Goal: Task Accomplishment & Management: Manage account settings

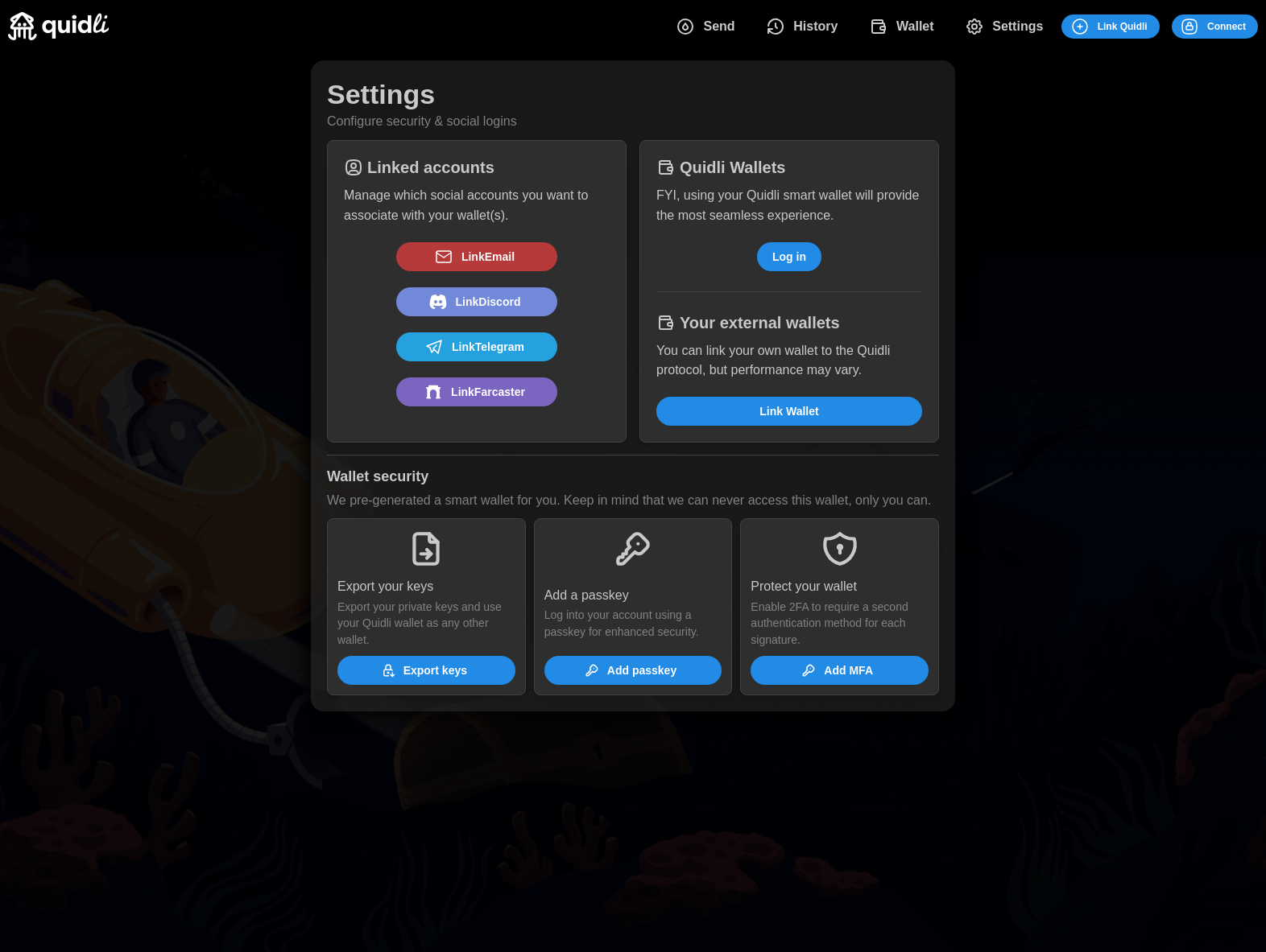
click at [790, 252] on span "Log in" at bounding box center [789, 256] width 34 height 27
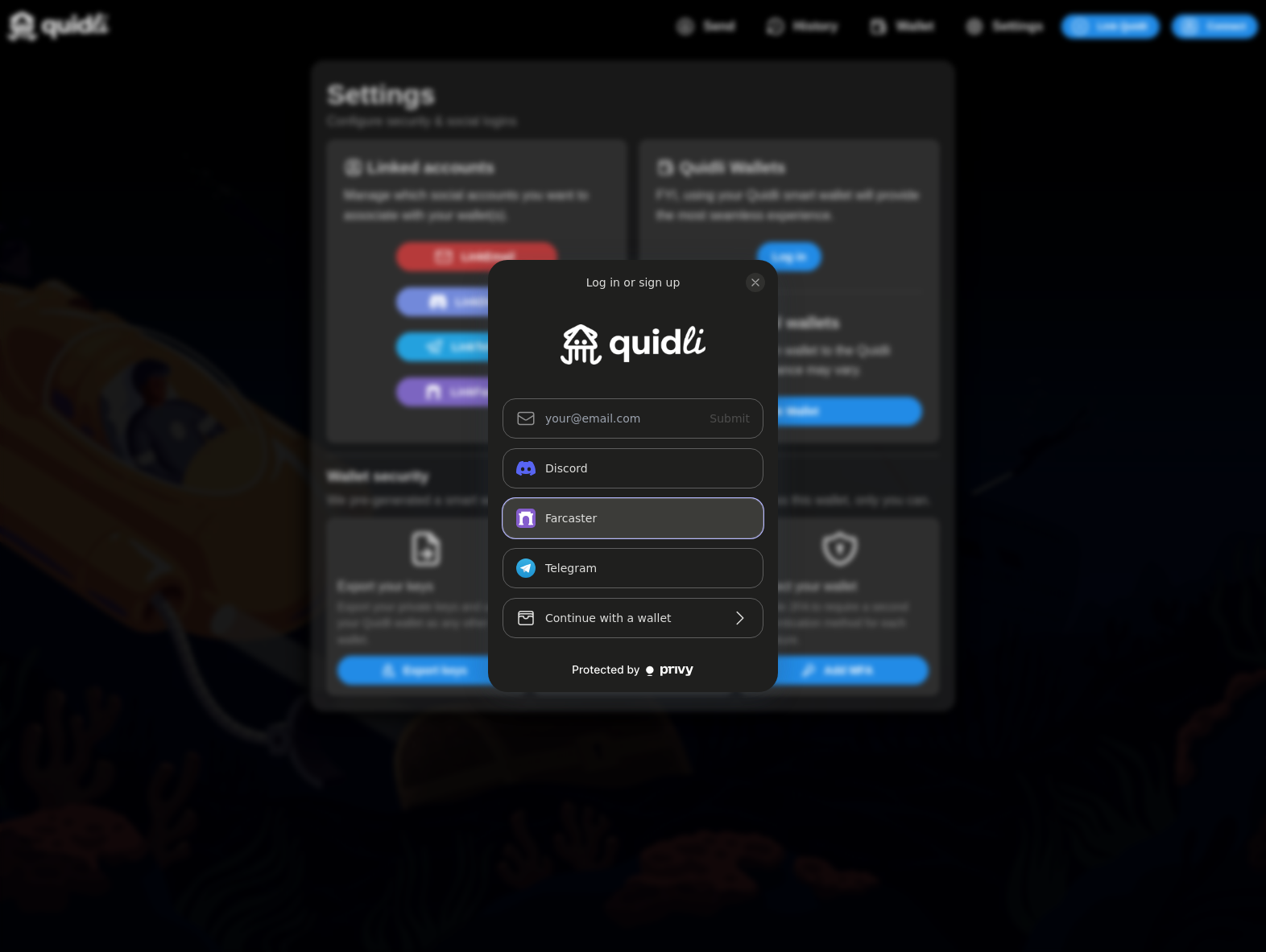
click at [579, 513] on button "Farcaster" at bounding box center [632, 518] width 261 height 40
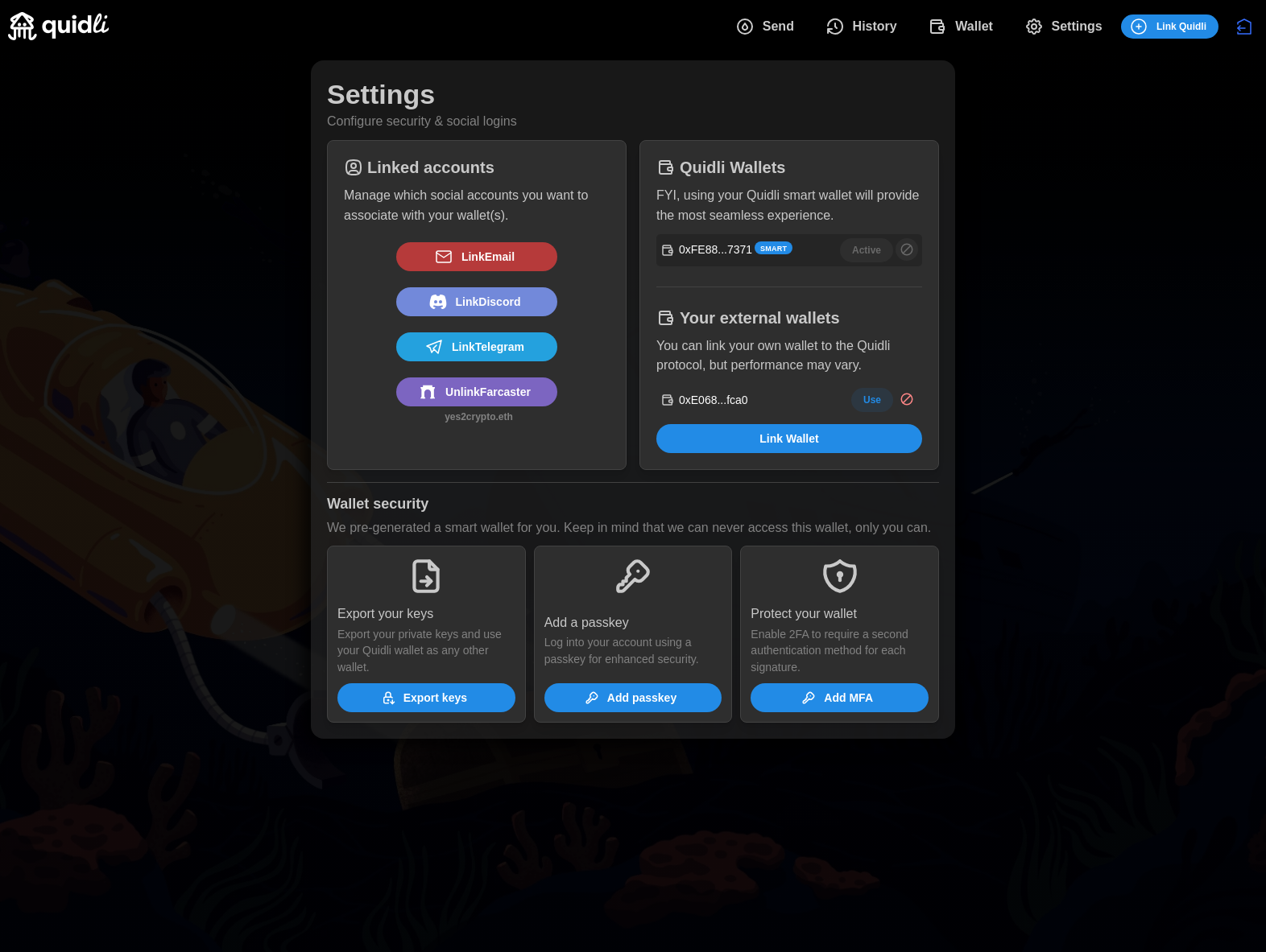
click at [496, 262] on span "Link Email" at bounding box center [487, 256] width 54 height 27
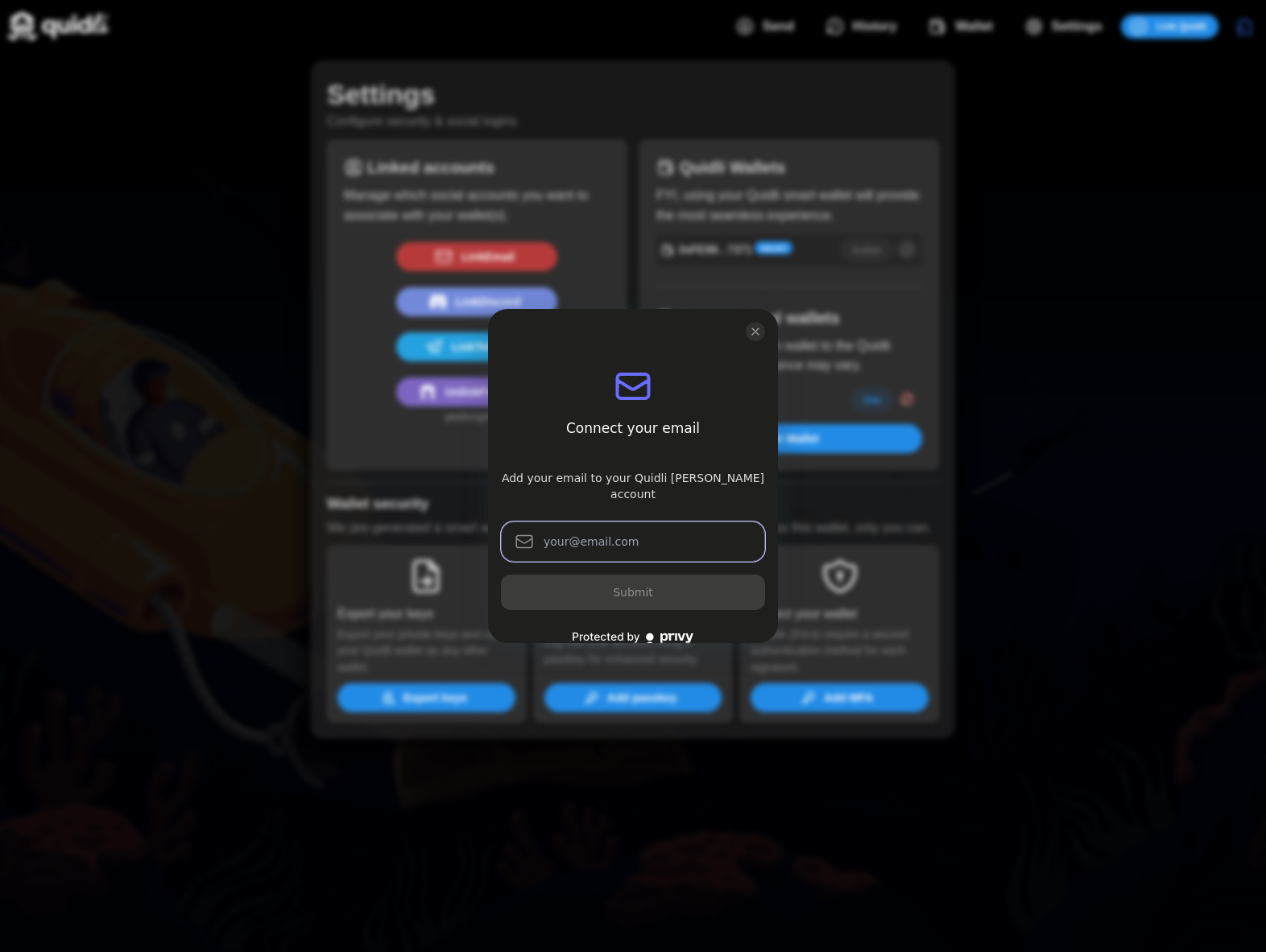
click at [632, 522] on input "log in or sign up" at bounding box center [632, 541] width 264 height 40
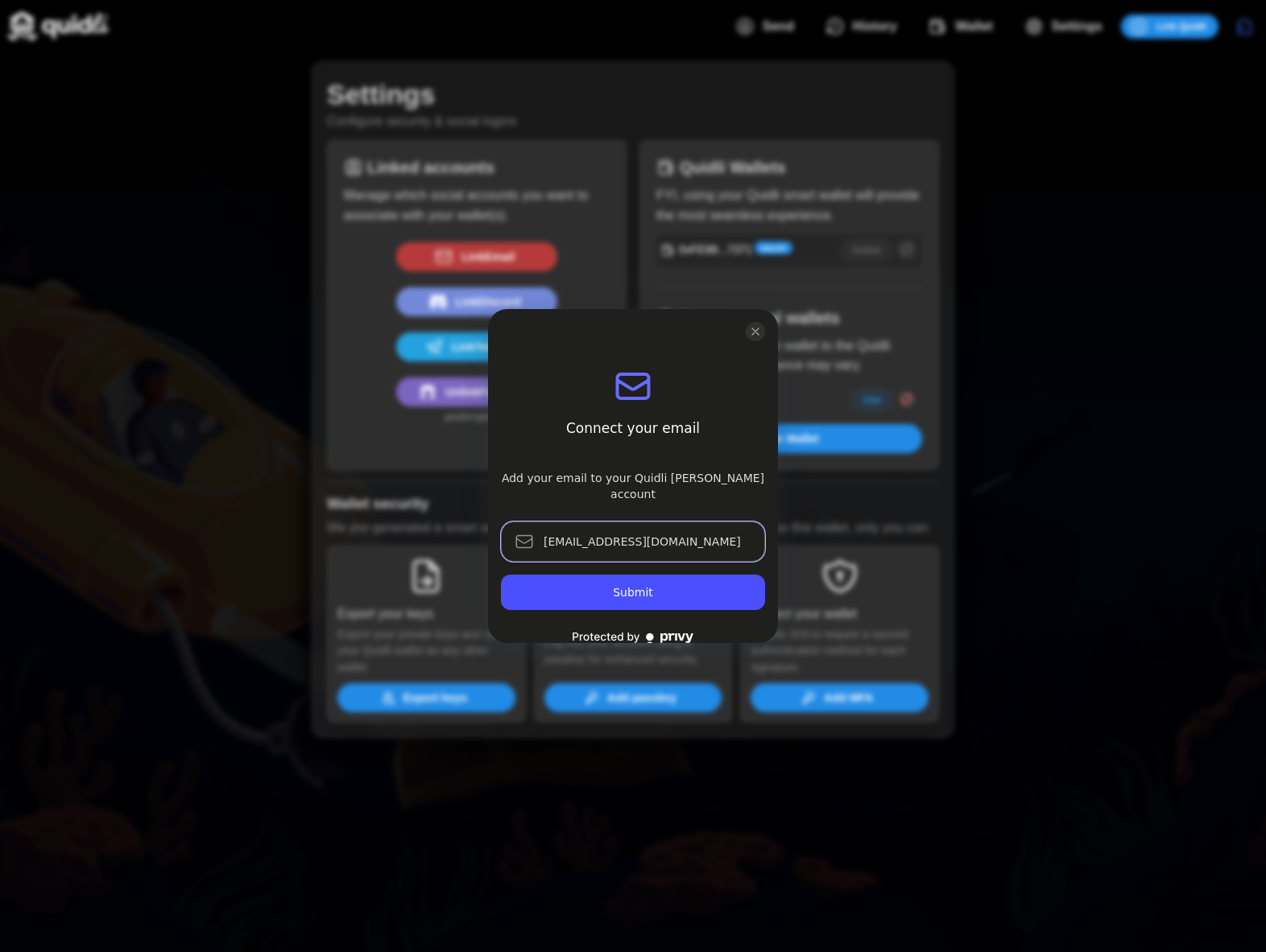
type input "[EMAIL_ADDRESS][DOMAIN_NAME]"
click at [655, 574] on button "Submit" at bounding box center [632, 592] width 264 height 35
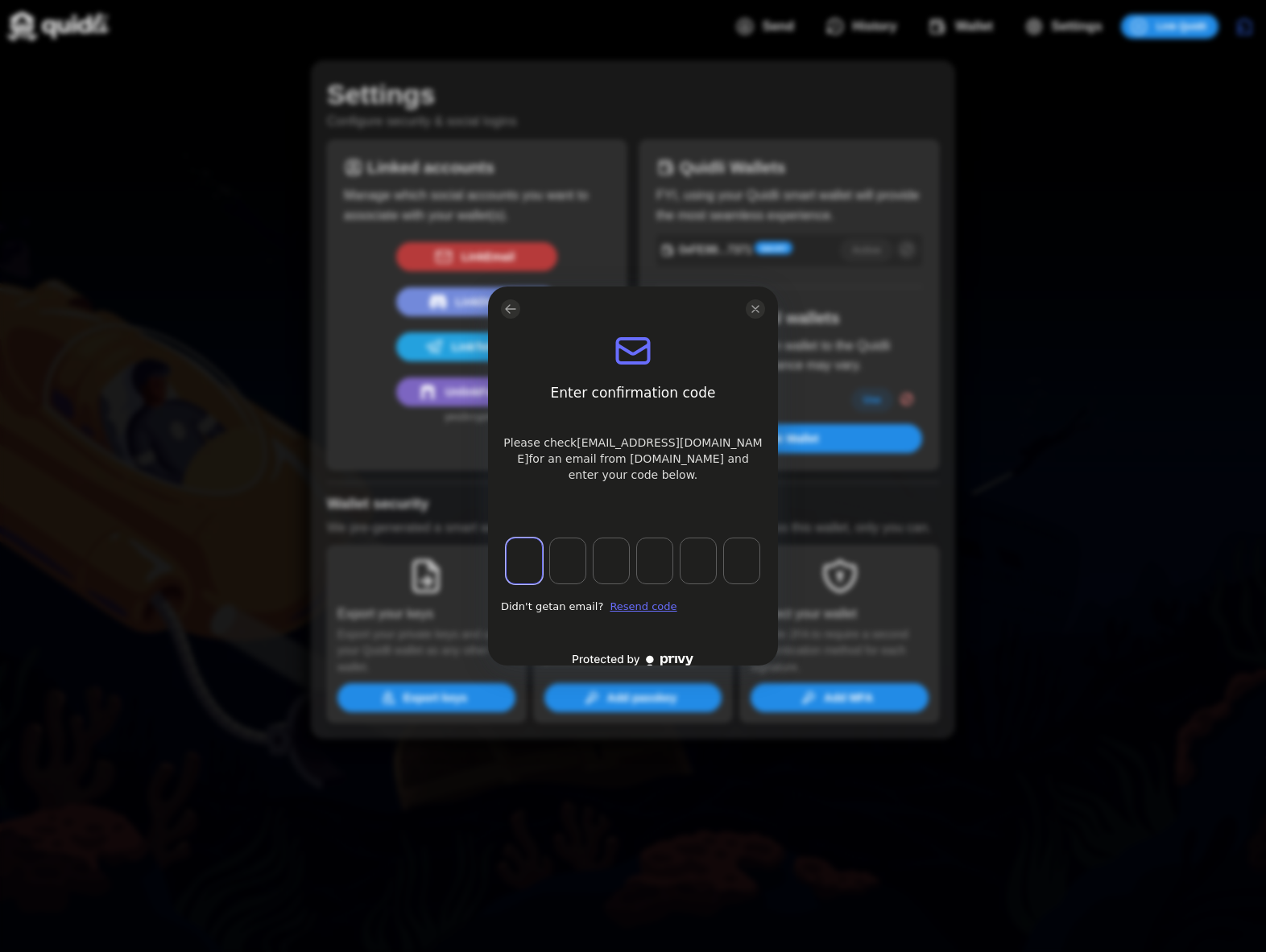
click at [529, 556] on input "log in or sign up" at bounding box center [524, 560] width 37 height 47
type input "1"
type input "6"
type input "0"
type input "6"
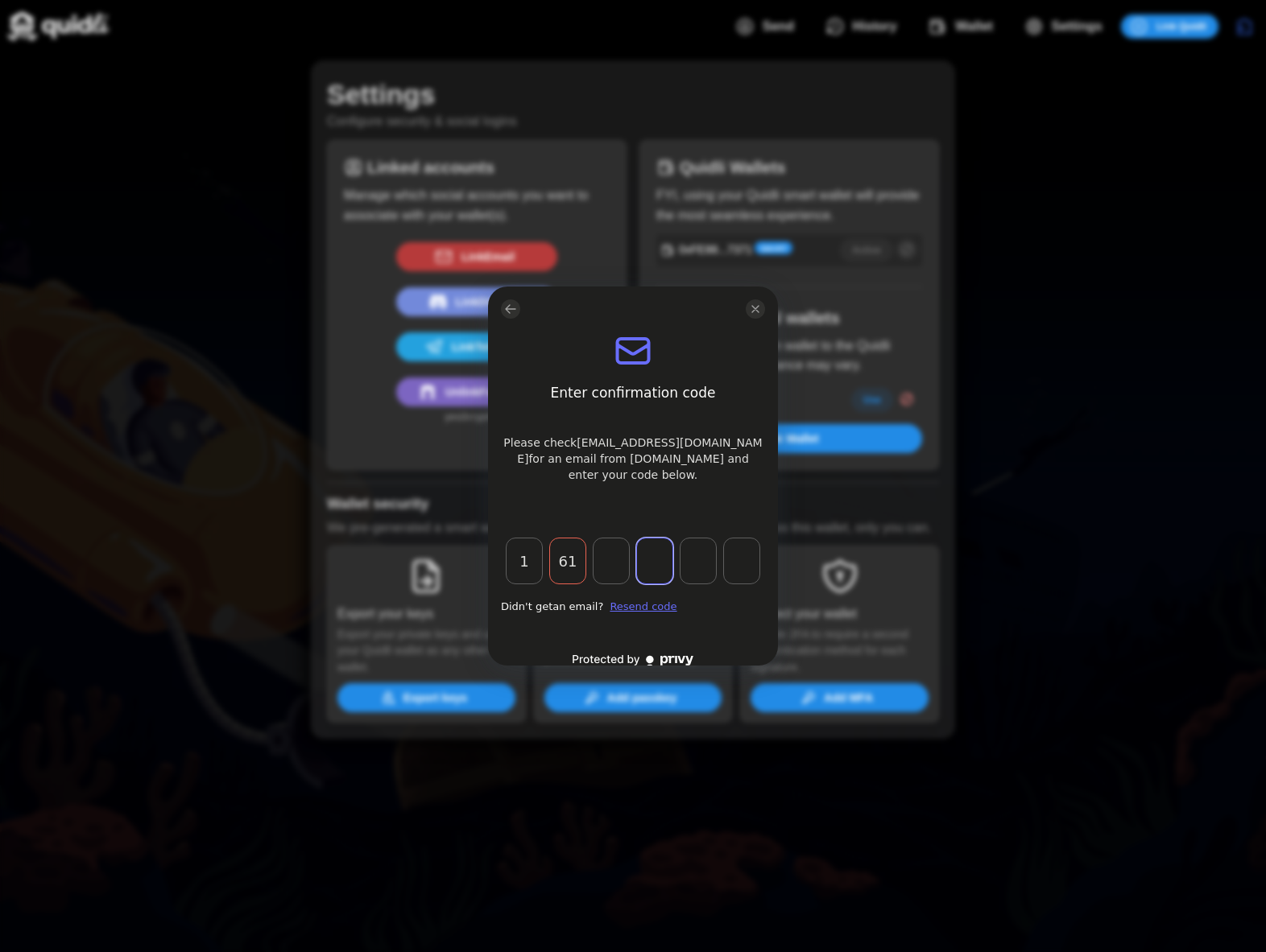
type input "1"
type input "0"
type input "1"
type input "5"
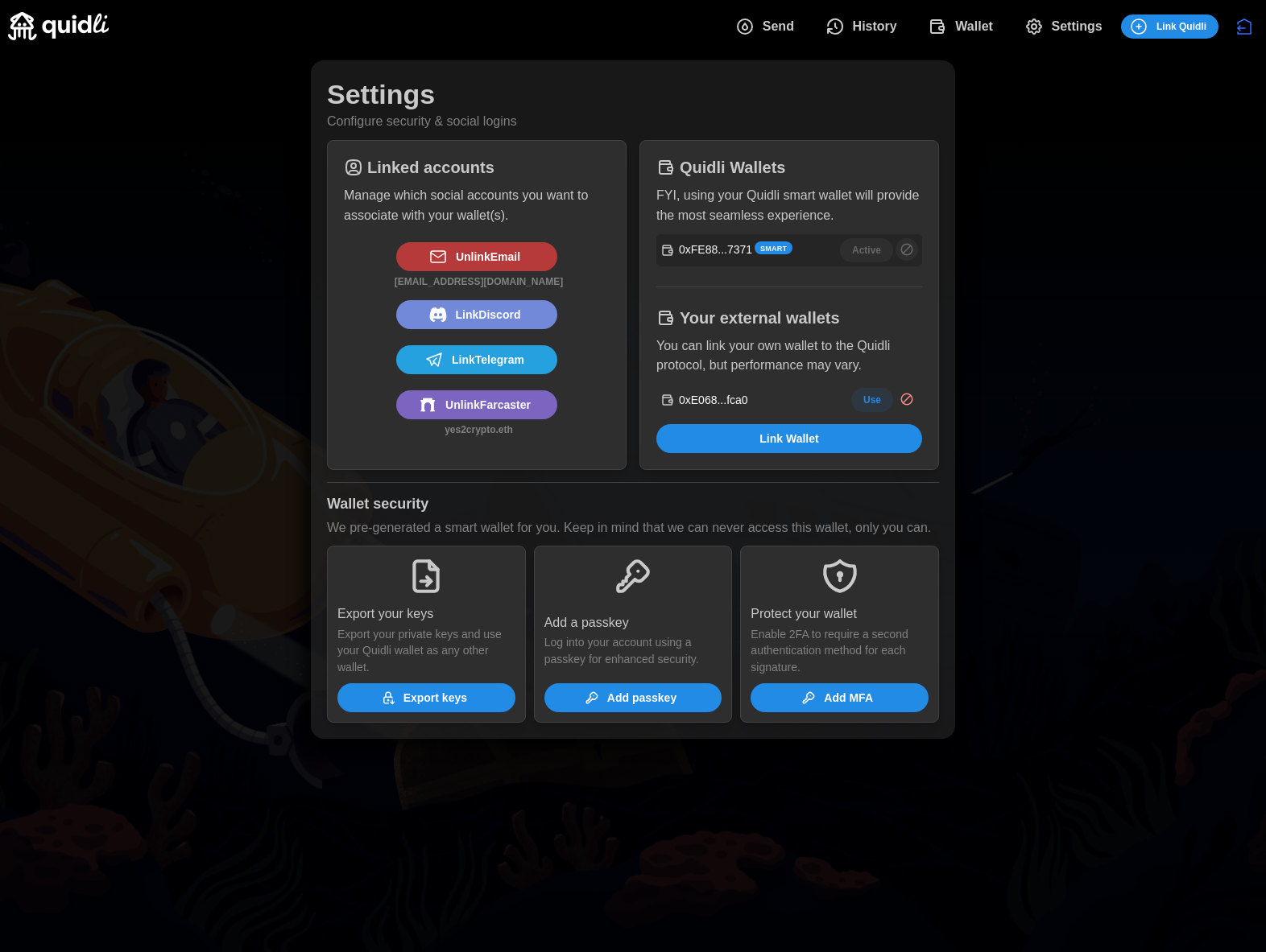
click at [509, 315] on span "Link Discord" at bounding box center [488, 314] width 65 height 27
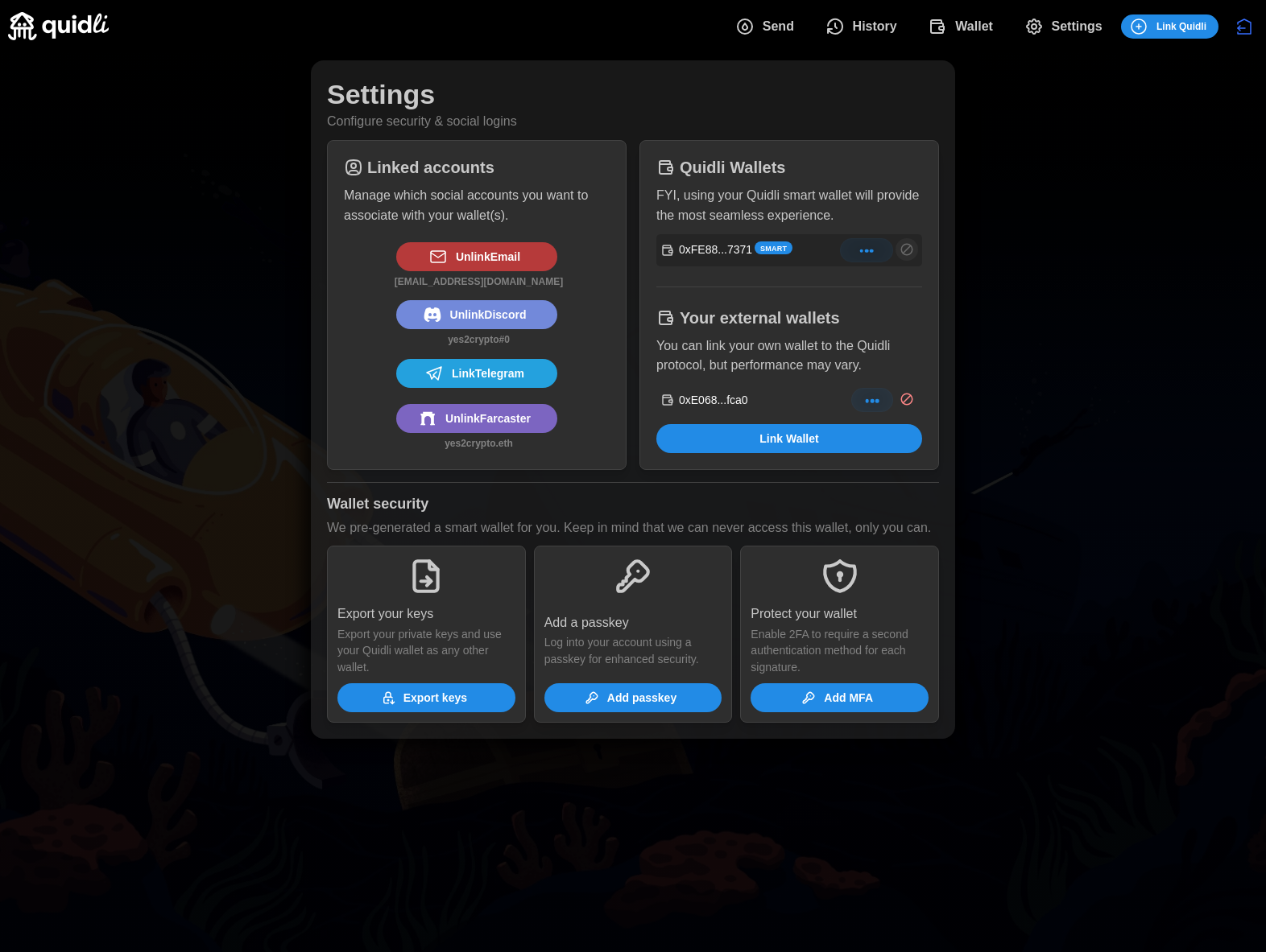
click at [496, 374] on span "Link Telegram" at bounding box center [488, 373] width 72 height 27
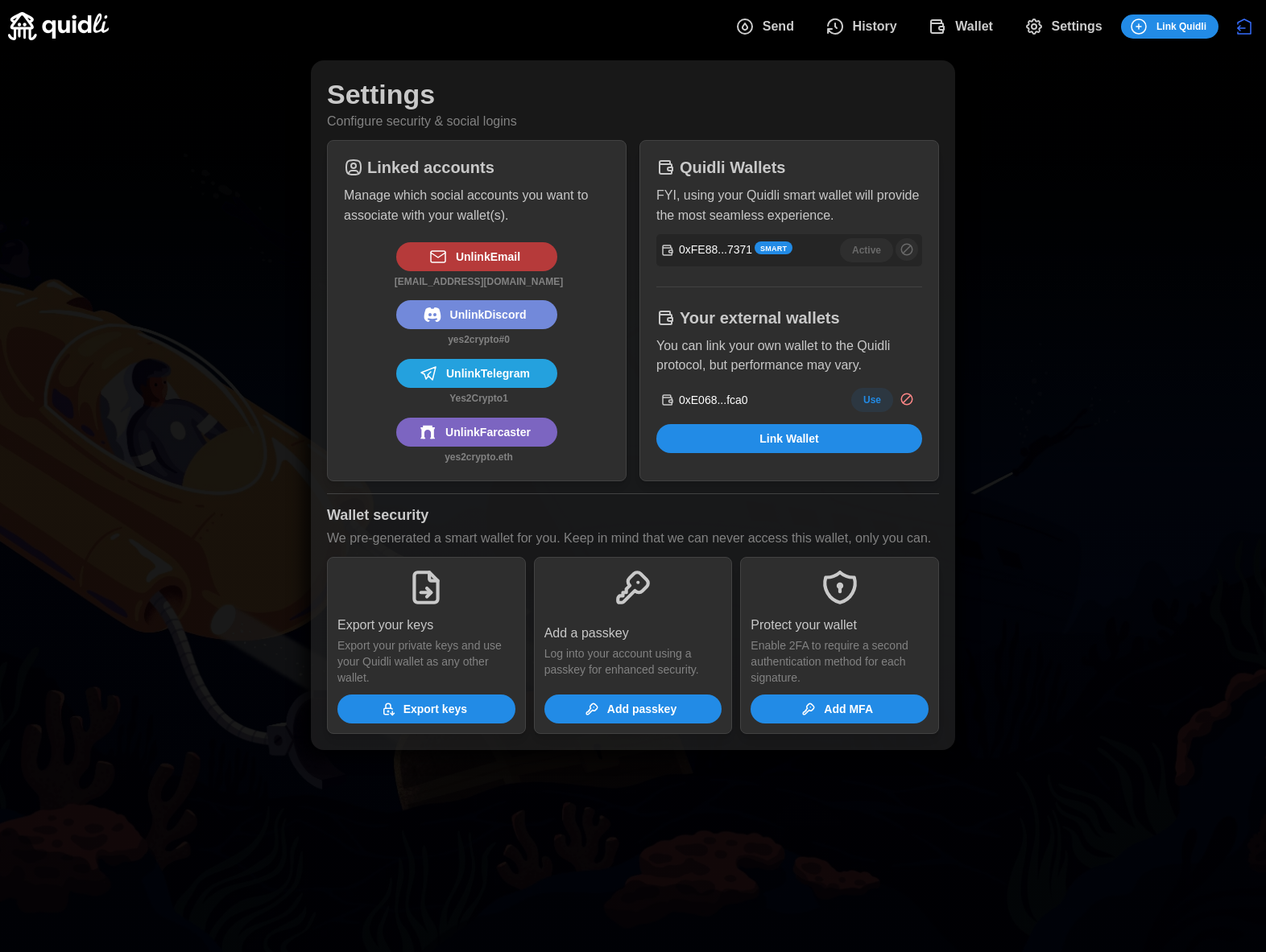
click at [415, 722] on span "Export keys" at bounding box center [435, 708] width 63 height 27
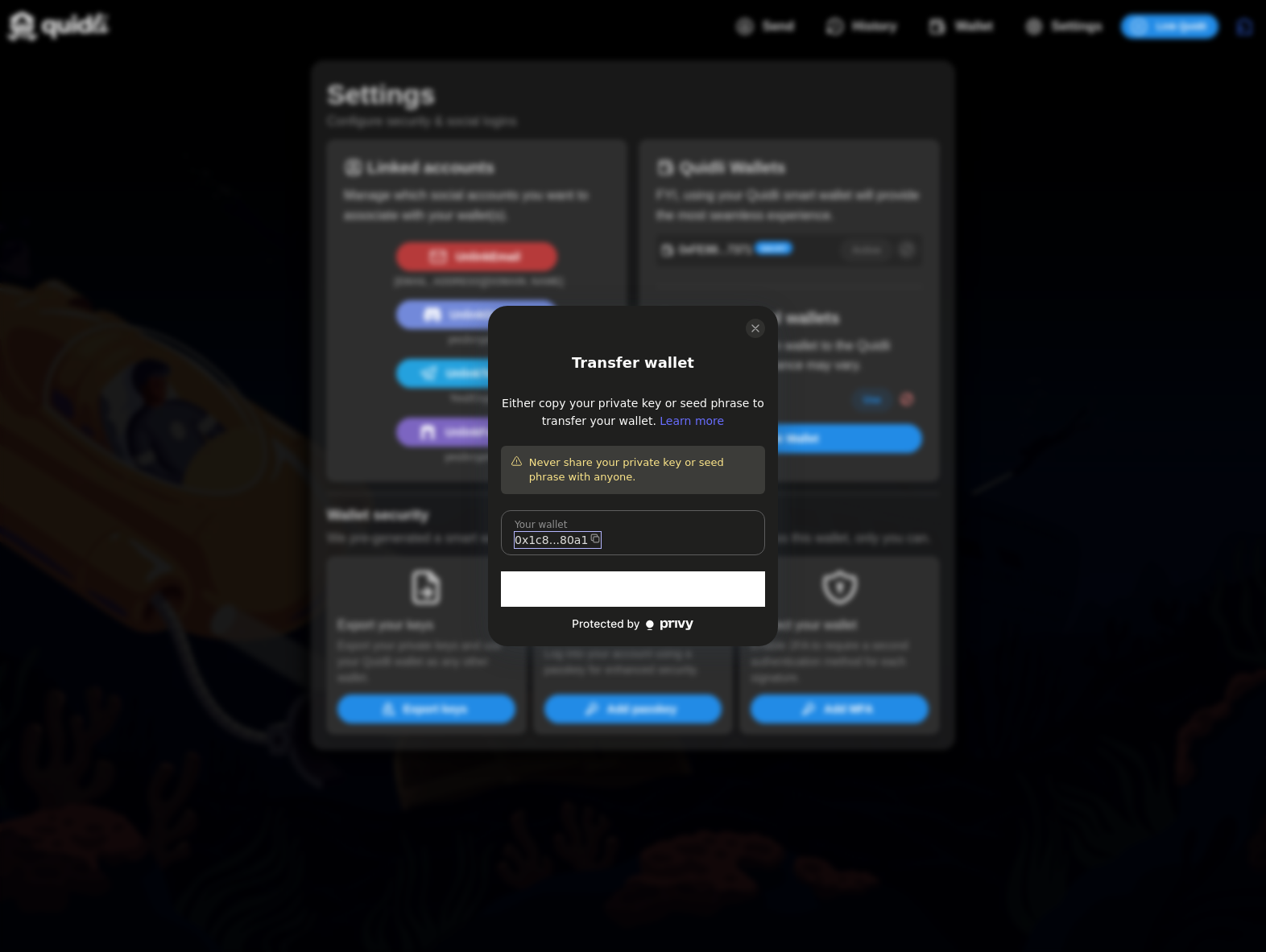
click at [589, 536] on icon "log in or sign up" at bounding box center [595, 539] width 12 height 12
click at [757, 327] on icon "close modal" at bounding box center [756, 328] width 13 height 13
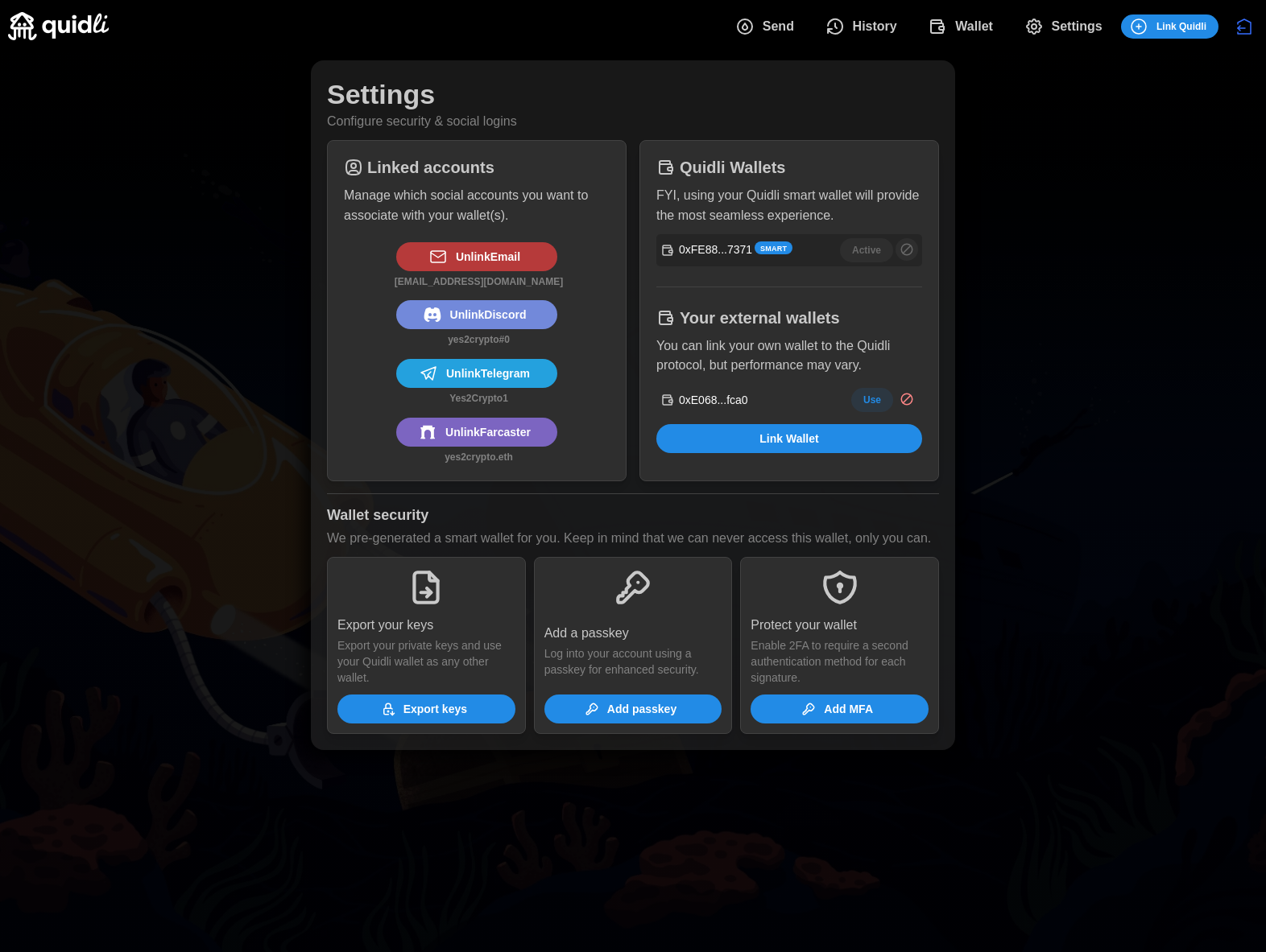
click at [621, 722] on span "Add passkey" at bounding box center [641, 708] width 69 height 27
click at [655, 722] on span "Add passkey" at bounding box center [641, 708] width 69 height 27
click at [724, 253] on p "0xFE88...7371" at bounding box center [715, 249] width 73 height 16
click at [447, 722] on span "Export keys" at bounding box center [435, 708] width 63 height 27
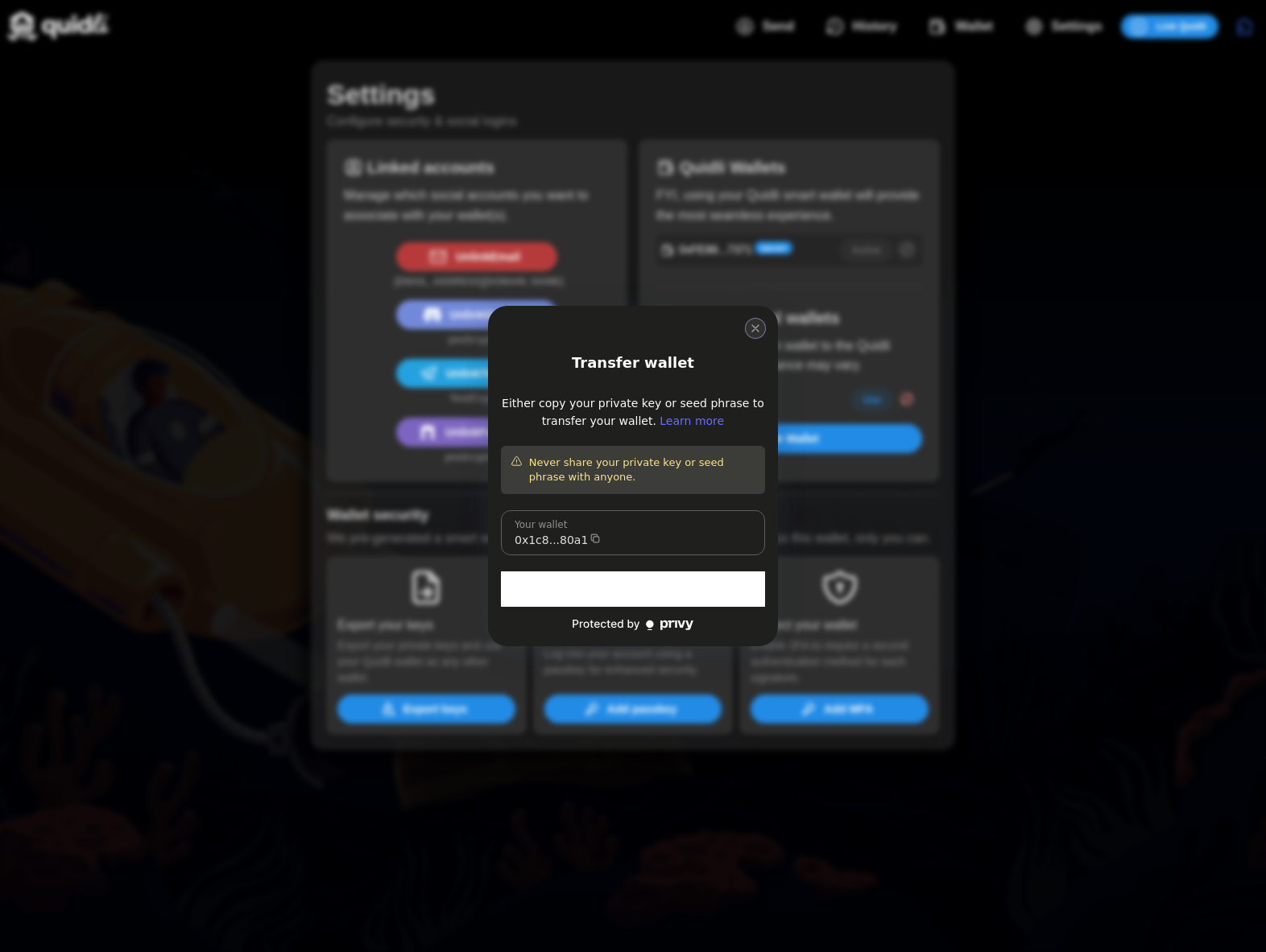
click at [754, 327] on icon "close modal" at bounding box center [756, 328] width 7 height 7
